Goal: Information Seeking & Learning: Learn about a topic

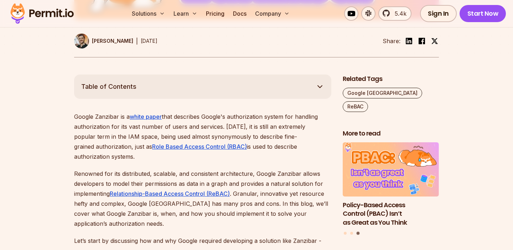
scroll to position [332, 0]
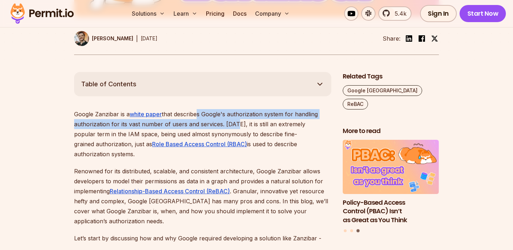
drag, startPoint x: 197, startPoint y: 112, endPoint x: 233, endPoint y: 124, distance: 37.3
click at [233, 124] on p "Google Zanzibar is a white paper that describes Google's authorization system f…" at bounding box center [202, 134] width 257 height 50
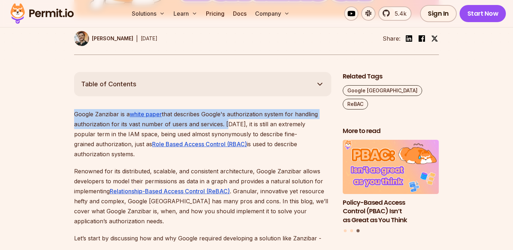
drag, startPoint x: 224, startPoint y: 125, endPoint x: 208, endPoint y: 107, distance: 23.5
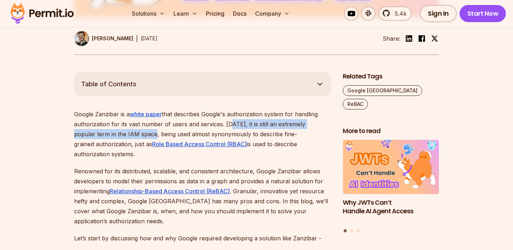
drag, startPoint x: 228, startPoint y: 123, endPoint x: 133, endPoint y: 133, distance: 96.1
click at [133, 133] on p "Google Zanzibar is a white paper that describes Google's authorization system f…" at bounding box center [202, 134] width 257 height 50
drag, startPoint x: 133, startPoint y: 133, endPoint x: 227, endPoint y: 121, distance: 95.2
click at [227, 121] on p "Google Zanzibar is a white paper that describes Google's authorization system f…" at bounding box center [202, 134] width 257 height 50
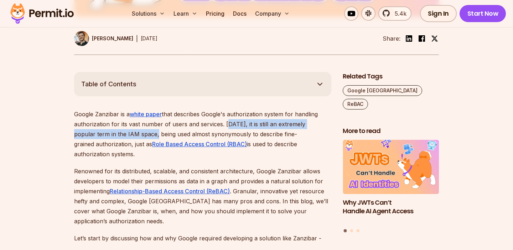
click at [227, 121] on p "Google Zanzibar is a white paper that describes Google's authorization system f…" at bounding box center [202, 134] width 257 height 50
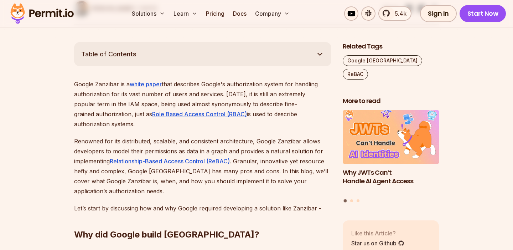
scroll to position [362, 0]
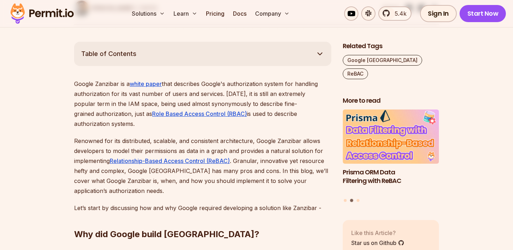
drag, startPoint x: 76, startPoint y: 132, endPoint x: 182, endPoint y: 133, distance: 105.9
click at [182, 136] on p "Renowned for its distributed, scalable, and consistent architecture, Google Zan…" at bounding box center [202, 166] width 257 height 60
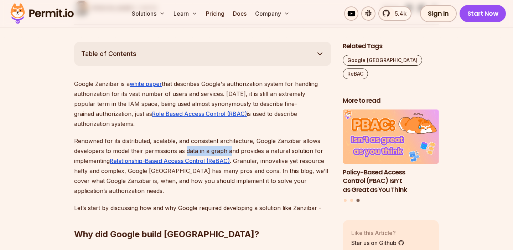
drag, startPoint x: 231, startPoint y: 142, endPoint x: 186, endPoint y: 141, distance: 44.6
click at [186, 141] on p "Renowned for its distributed, scalable, and consistent architecture, Google Zan…" at bounding box center [202, 166] width 257 height 60
drag, startPoint x: 186, startPoint y: 141, endPoint x: 258, endPoint y: 142, distance: 72.0
click at [258, 142] on p "Renowned for its distributed, scalable, and consistent architecture, Google Zan…" at bounding box center [202, 166] width 257 height 60
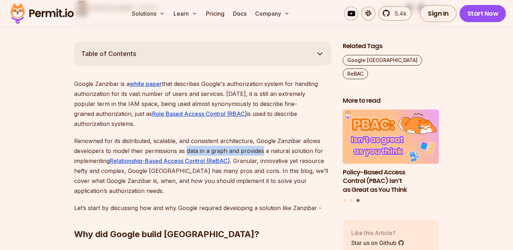
click at [258, 142] on p "Renowned for its distributed, scalable, and consistent architecture, Google Zan…" at bounding box center [202, 166] width 257 height 60
click at [257, 165] on p "Renowned for its distributed, scalable, and consistent architecture, Google Zan…" at bounding box center [202, 166] width 257 height 60
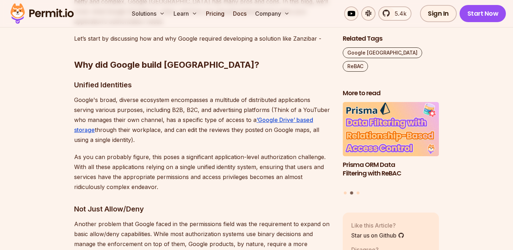
scroll to position [532, 0]
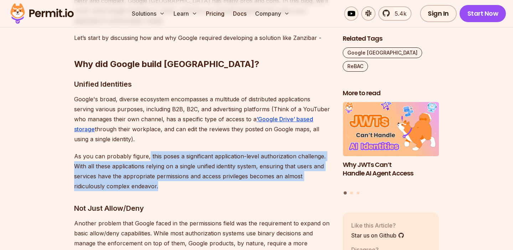
drag, startPoint x: 149, startPoint y: 146, endPoint x: 167, endPoint y: 176, distance: 35.0
click at [167, 176] on p "As you can probably figure, this poses a significant application-level authoriz…" at bounding box center [202, 171] width 257 height 40
drag, startPoint x: 167, startPoint y: 176, endPoint x: 161, endPoint y: 145, distance: 31.5
click at [162, 151] on p "As you can probably figure, this poses a significant application-level authoriz…" at bounding box center [202, 171] width 257 height 40
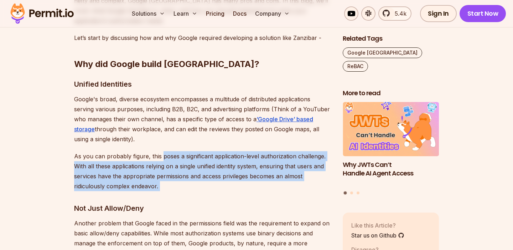
click at [161, 151] on p "As you can probably figure, this poses a significant application-level authoriz…" at bounding box center [202, 171] width 257 height 40
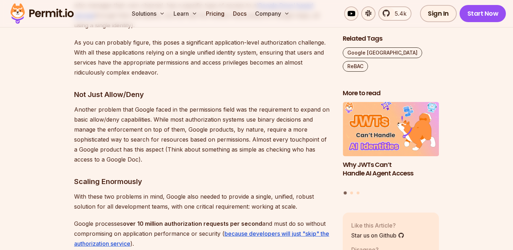
scroll to position [646, 0]
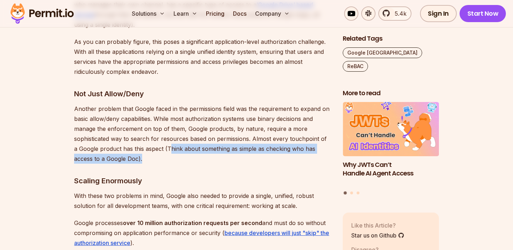
drag, startPoint x: 164, startPoint y: 137, endPoint x: 165, endPoint y: 145, distance: 7.5
click at [165, 145] on p "Another problem that Google faced in the permissions field was the requirement …" at bounding box center [202, 134] width 257 height 60
drag, startPoint x: 165, startPoint y: 145, endPoint x: 161, endPoint y: 138, distance: 7.8
click at [161, 138] on p "Another problem that Google faced in the permissions field was the requirement …" at bounding box center [202, 134] width 257 height 60
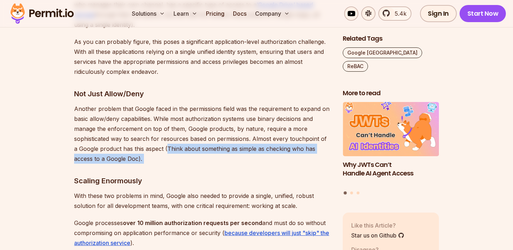
click at [161, 138] on p "Another problem that Google faced in the permissions field was the requirement …" at bounding box center [202, 134] width 257 height 60
drag, startPoint x: 161, startPoint y: 138, endPoint x: 163, endPoint y: 148, distance: 9.9
click at [163, 148] on p "Another problem that Google faced in the permissions field was the requirement …" at bounding box center [202, 134] width 257 height 60
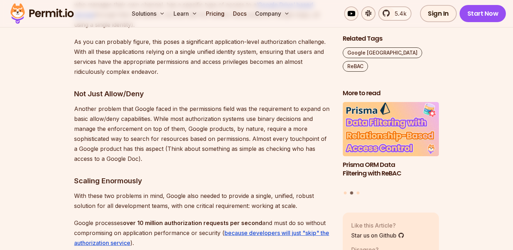
drag, startPoint x: 163, startPoint y: 148, endPoint x: 175, endPoint y: 147, distance: 12.2
click at [176, 146] on p "Another problem that Google faced in the permissions field was the requirement …" at bounding box center [202, 134] width 257 height 60
click at [175, 147] on p "Another problem that Google faced in the permissions field was the requirement …" at bounding box center [202, 134] width 257 height 60
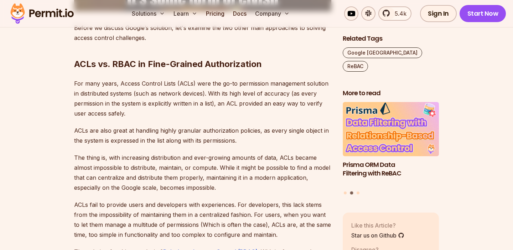
scroll to position [1241, 0]
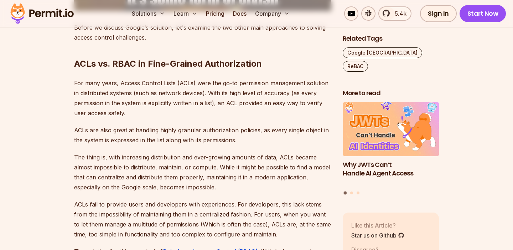
click at [288, 199] on p "ACLs fail to provide users and developers with experiences. For developers, thi…" at bounding box center [202, 219] width 257 height 40
